Goal: Task Accomplishment & Management: Use online tool/utility

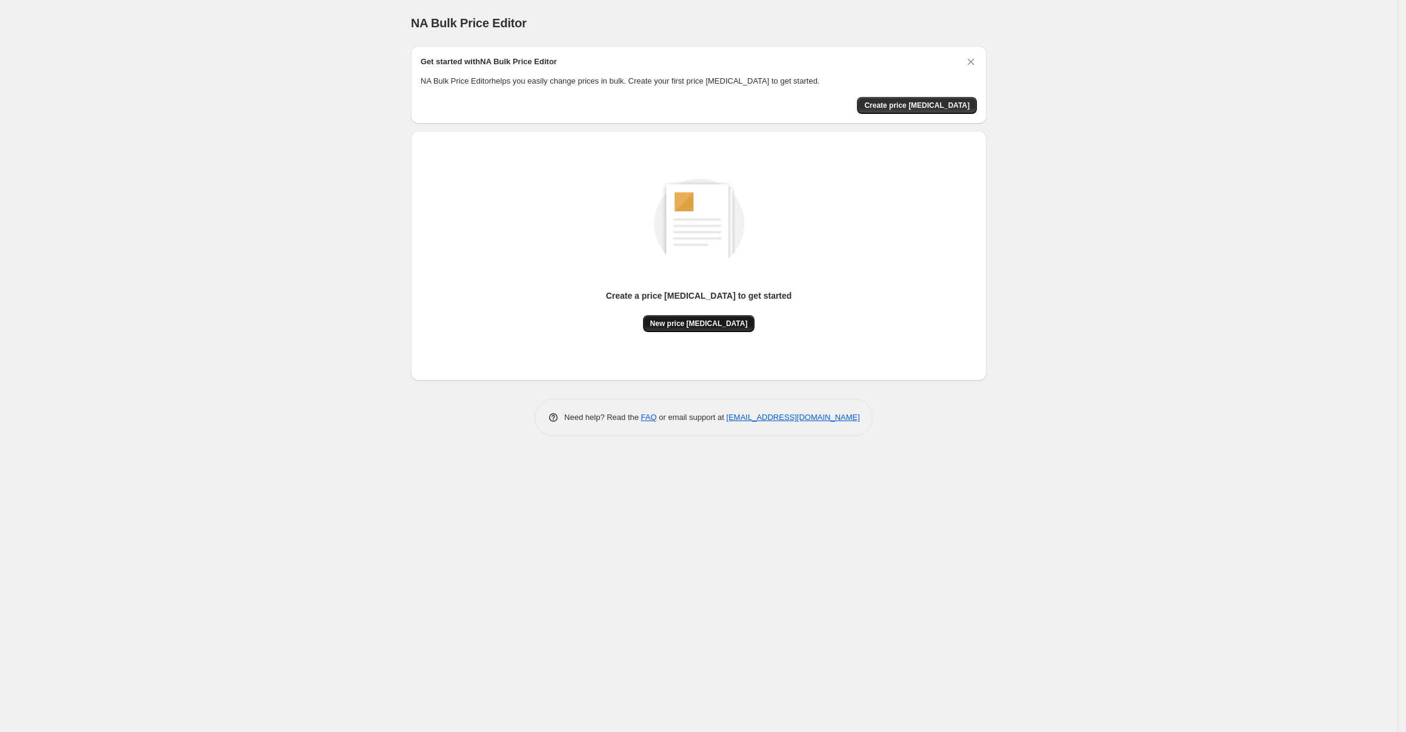
click at [684, 326] on span "New price [MEDICAL_DATA]" at bounding box center [699, 324] width 98 height 10
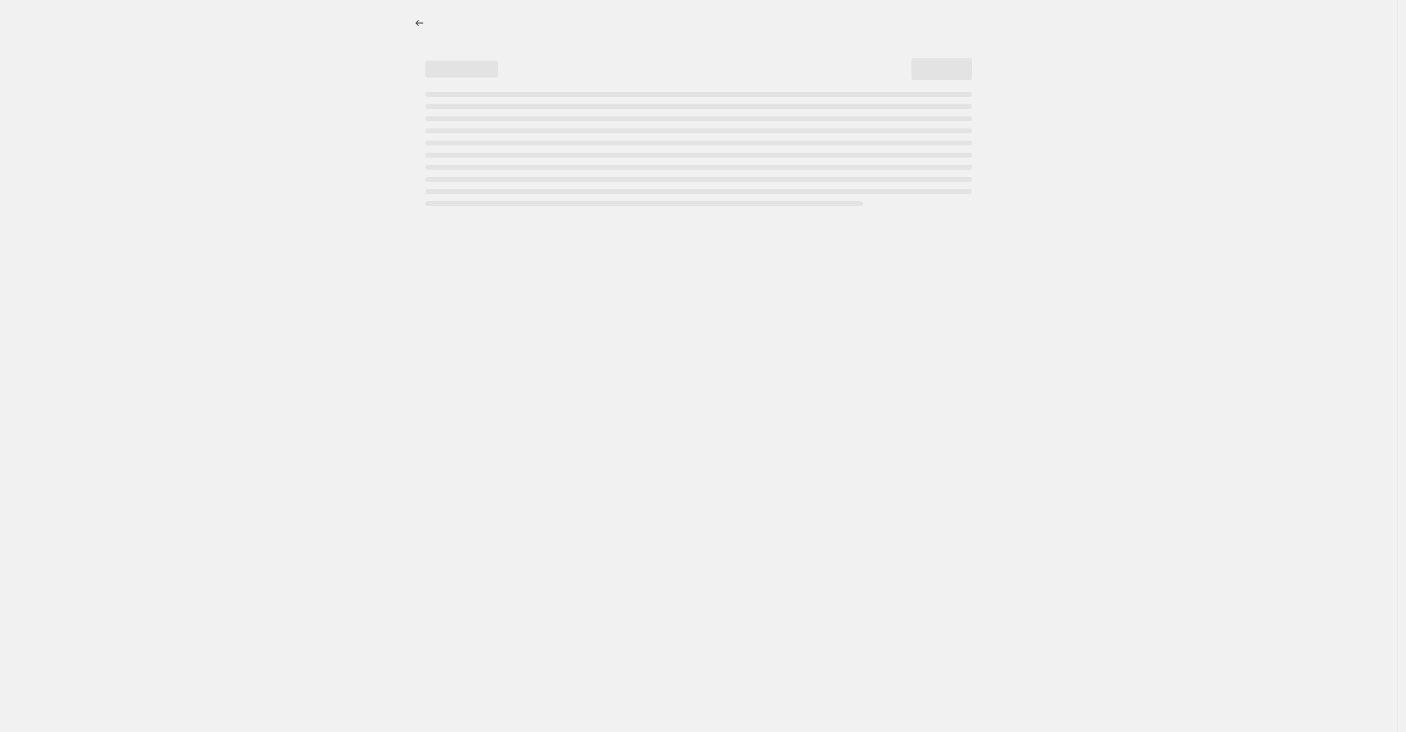
select select "percentage"
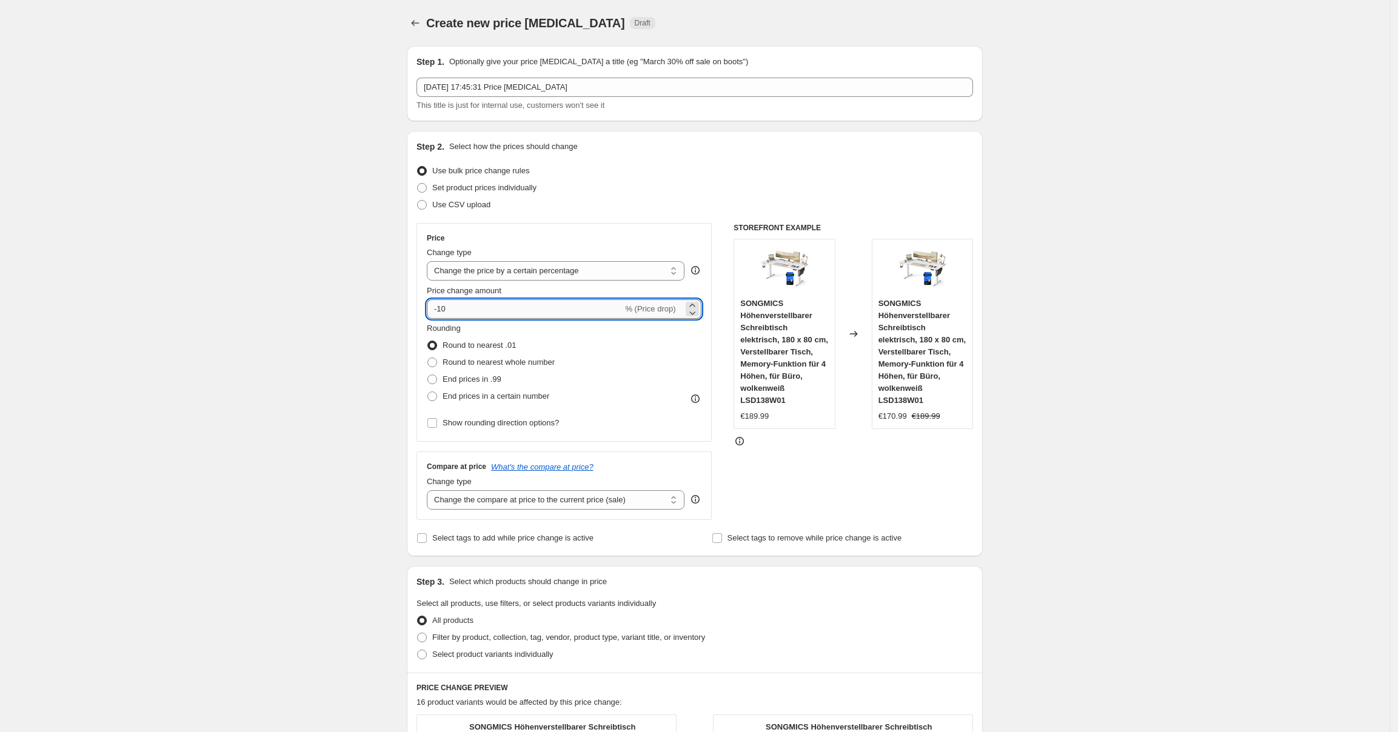
click at [507, 313] on input "-10" at bounding box center [525, 308] width 196 height 19
type input "-1"
type input "-25"
click at [346, 338] on div "Create new price [MEDICAL_DATA]. This page is ready Create new price [MEDICAL_D…" at bounding box center [694, 682] width 1389 height 1365
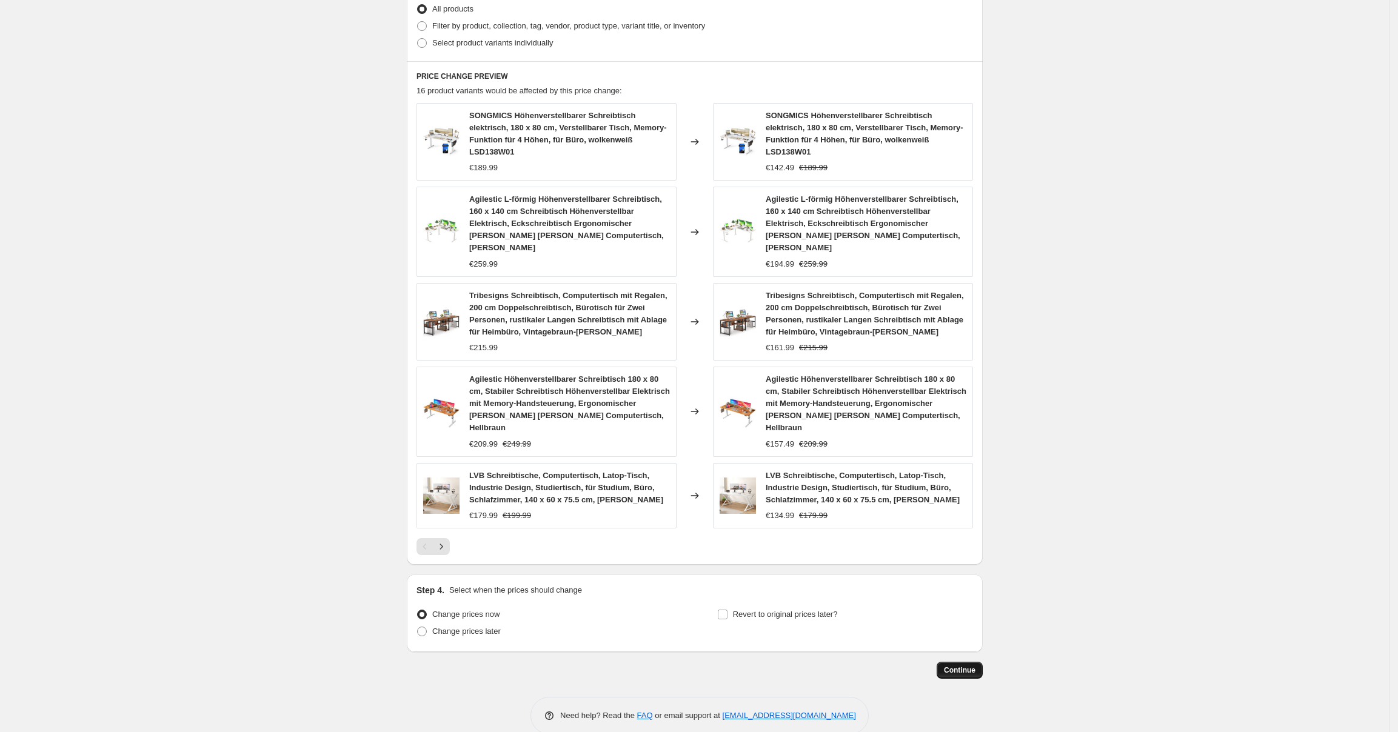
click at [951, 662] on button "Continue" at bounding box center [960, 670] width 46 height 17
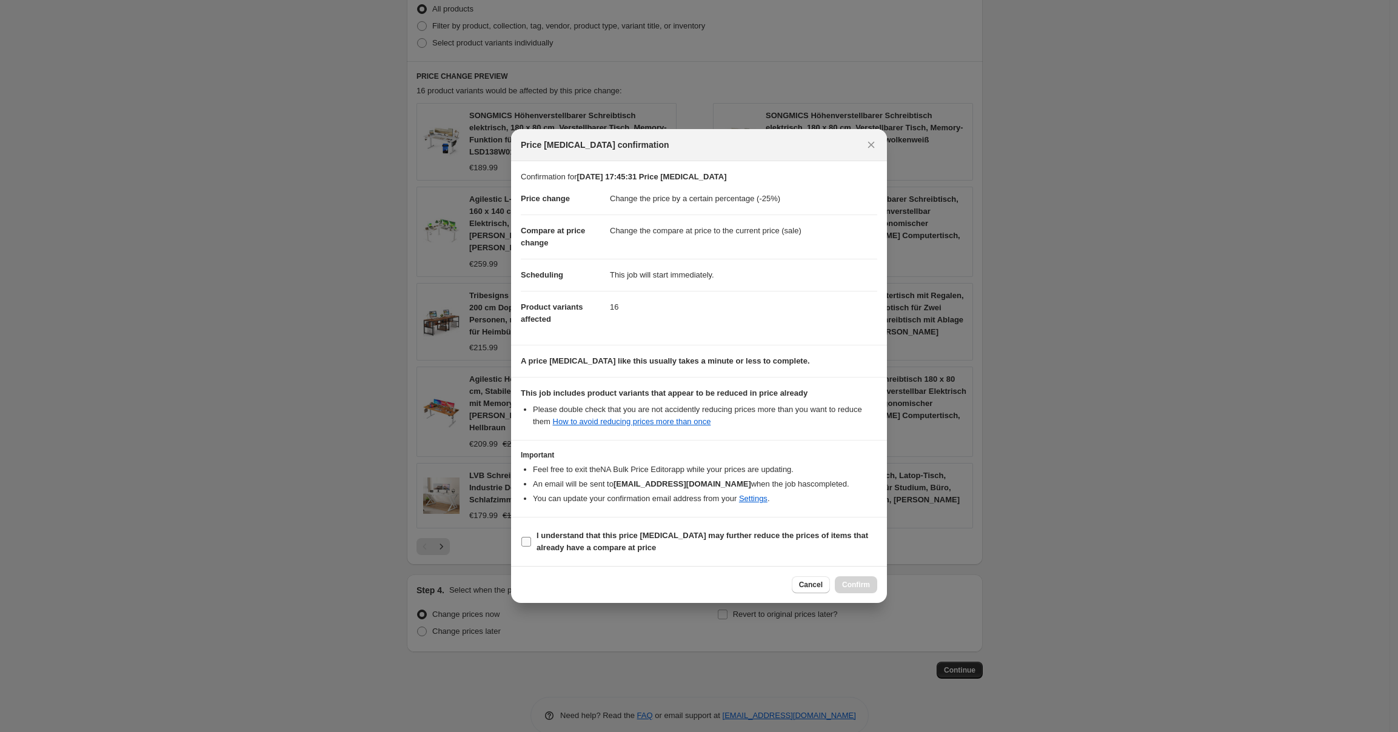
click at [704, 541] on b "I understand that this price [MEDICAL_DATA] may further reduce the prices of it…" at bounding box center [703, 541] width 332 height 21
click at [531, 541] on input "I understand that this price [MEDICAL_DATA] may further reduce the prices of it…" at bounding box center [526, 542] width 10 height 10
checkbox input "true"
click at [858, 583] on span "Confirm" at bounding box center [856, 585] width 28 height 10
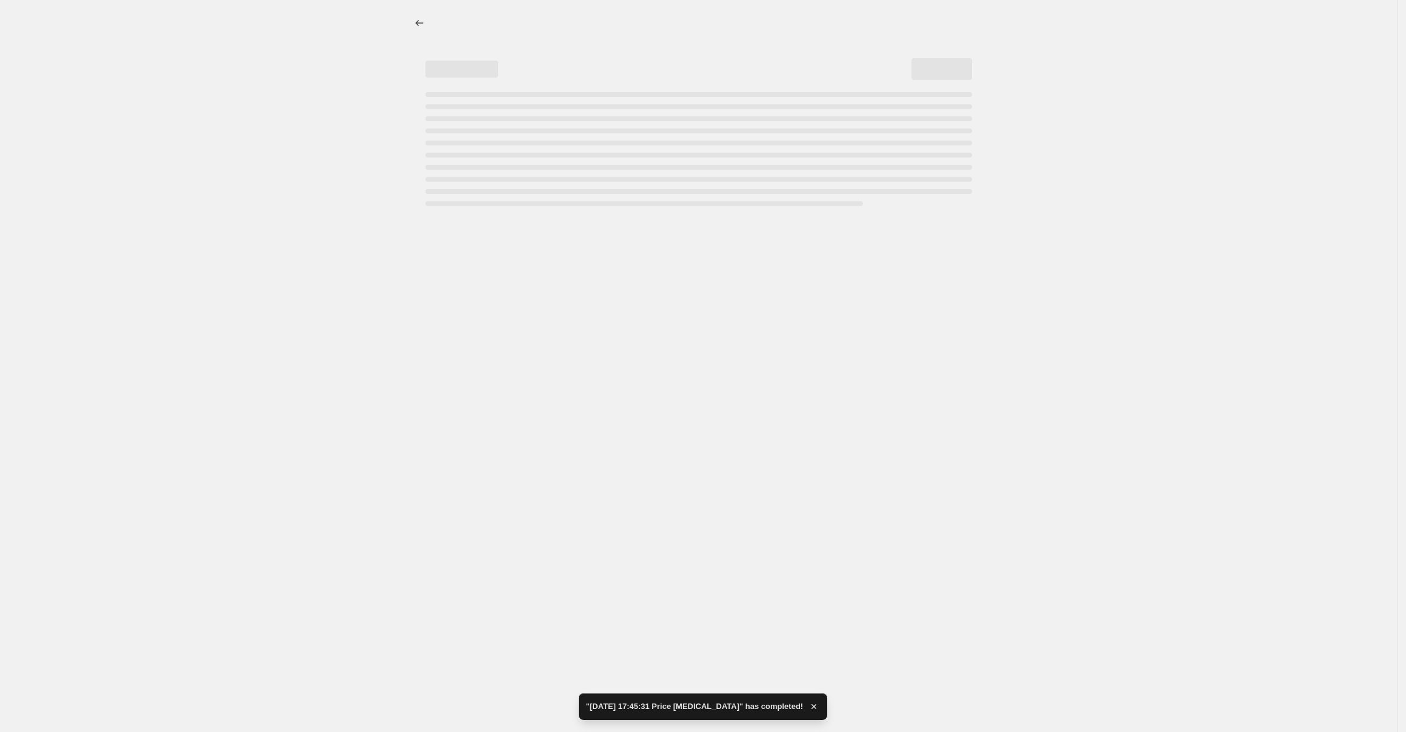
select select "percentage"
